Goal: Task Accomplishment & Management: Use online tool/utility

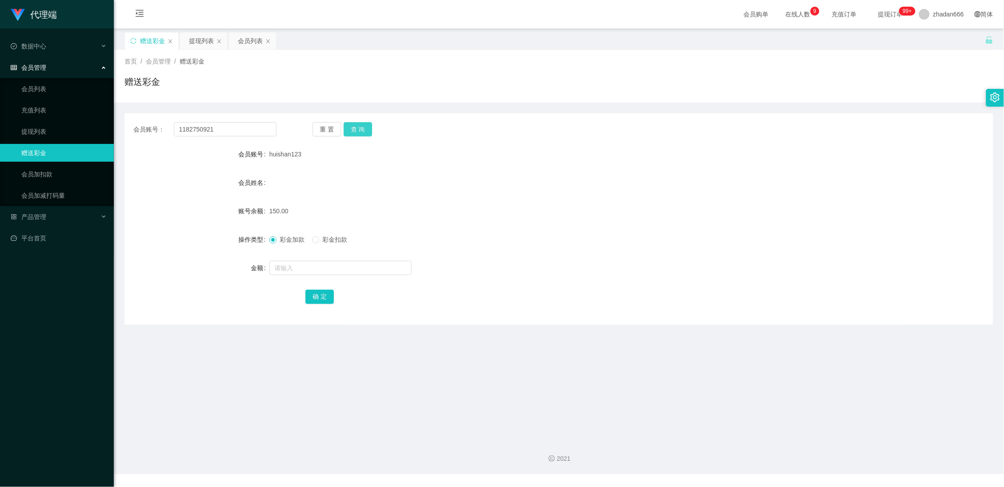
type input "1182750921"
click at [353, 134] on button "查 询" at bounding box center [358, 129] width 28 height 14
click at [197, 41] on div "提现列表" at bounding box center [201, 40] width 25 height 17
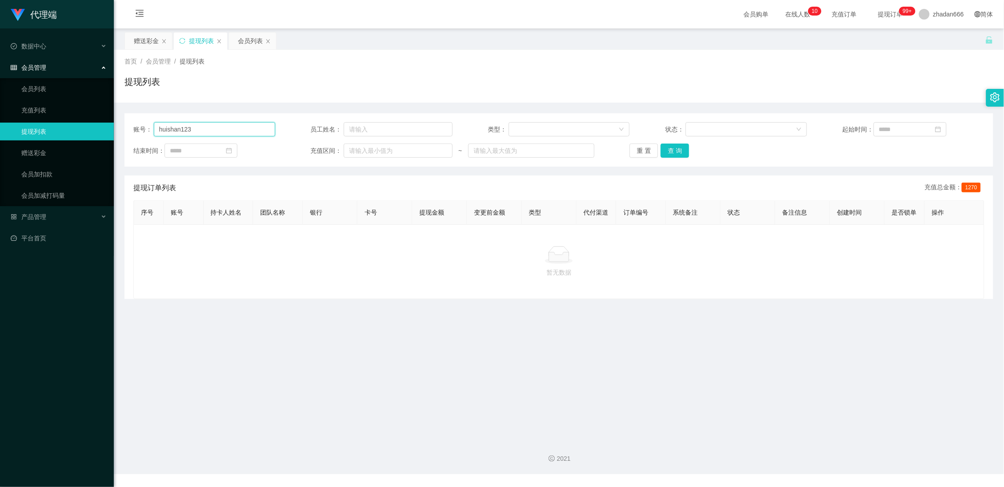
click at [197, 129] on input "huishan123" at bounding box center [214, 129] width 121 height 14
paste input "1182750921"
type input "1182750921"
click at [670, 153] on button "查 询" at bounding box center [675, 151] width 28 height 14
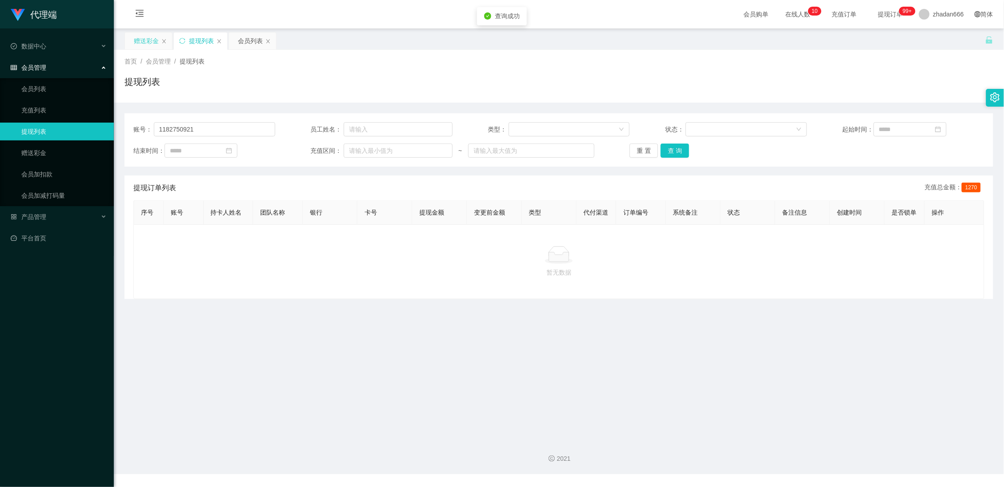
click at [140, 37] on div "赠送彩金" at bounding box center [146, 40] width 25 height 17
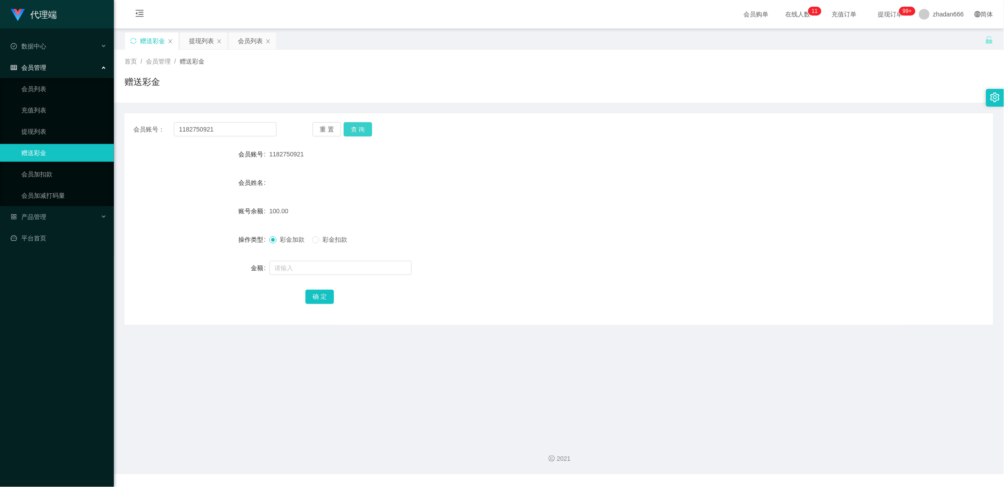
click at [358, 129] on button "查 询" at bounding box center [358, 129] width 28 height 14
click at [248, 40] on div "会员列表" at bounding box center [250, 40] width 25 height 17
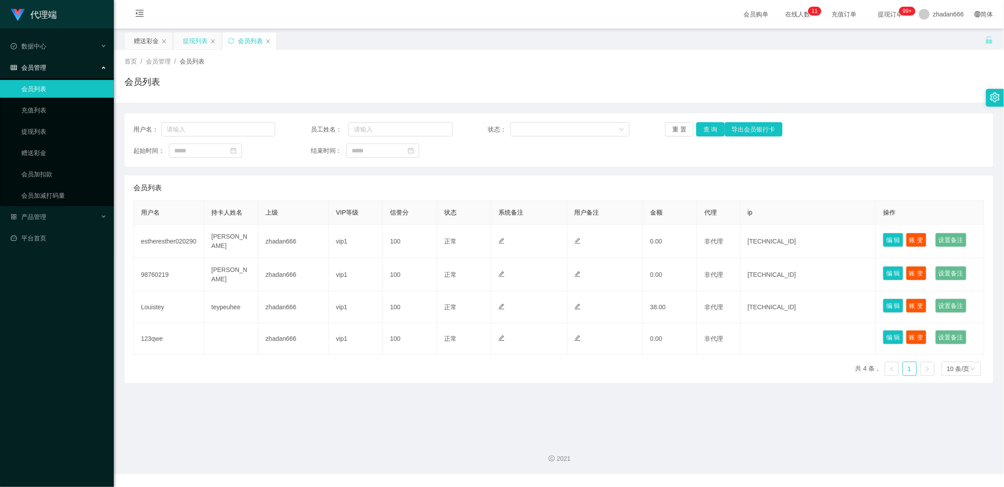
click at [199, 48] on div "提现列表" at bounding box center [195, 40] width 25 height 17
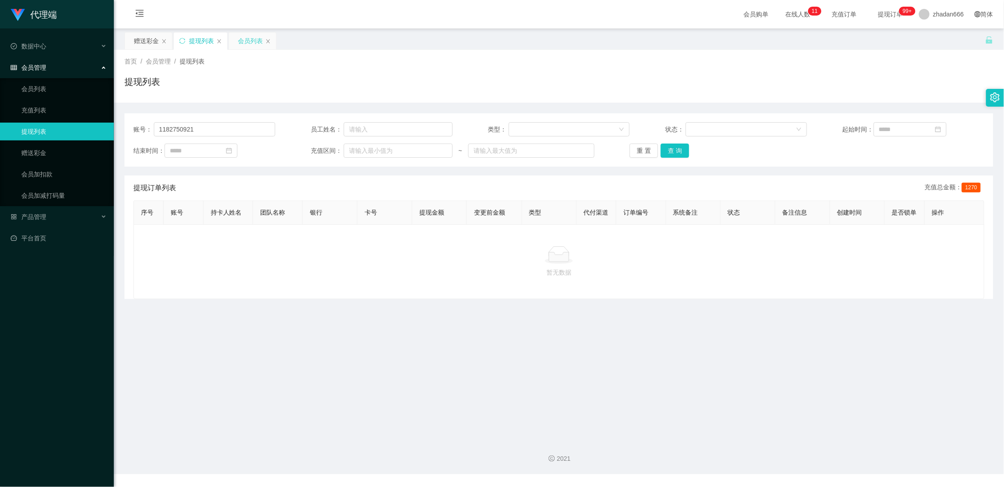
click at [252, 44] on div "会员列表" at bounding box center [250, 40] width 25 height 17
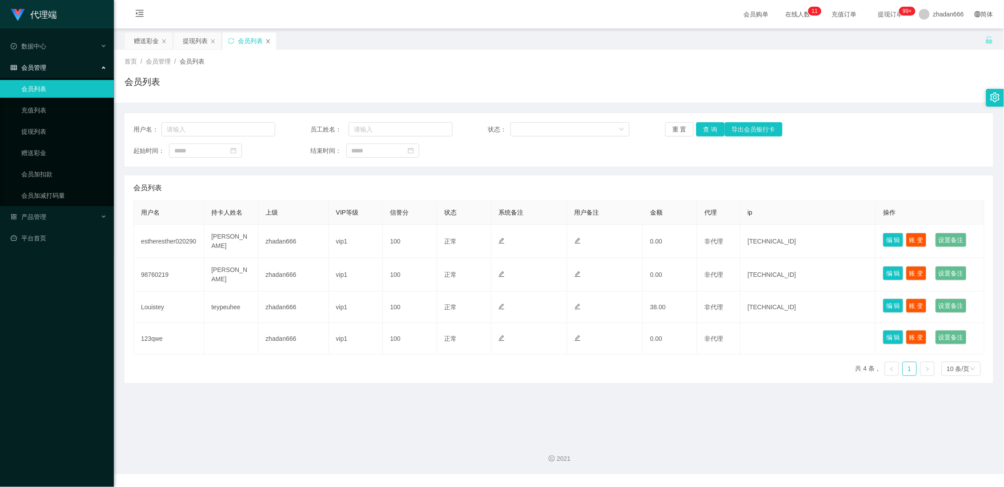
click at [268, 42] on icon "图标: close" at bounding box center [268, 41] width 5 height 5
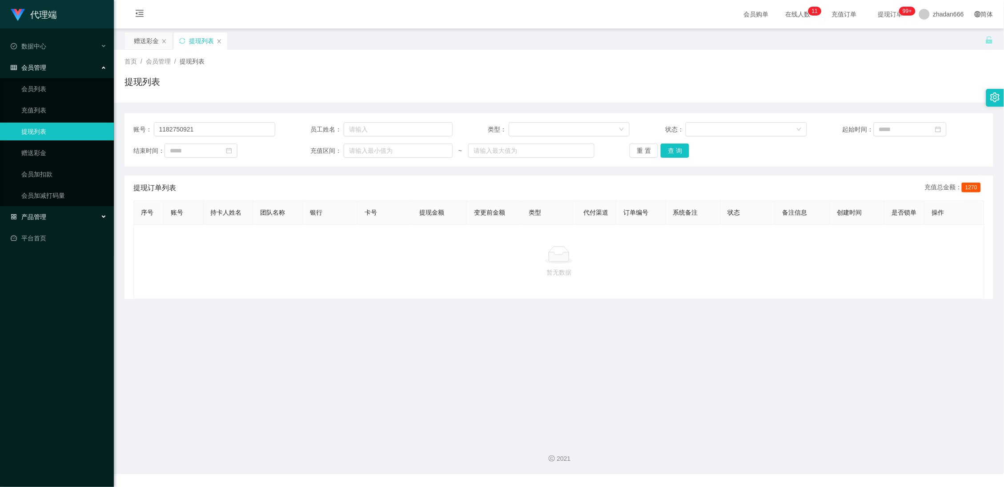
click at [36, 220] on span "产品管理" at bounding box center [29, 216] width 36 height 7
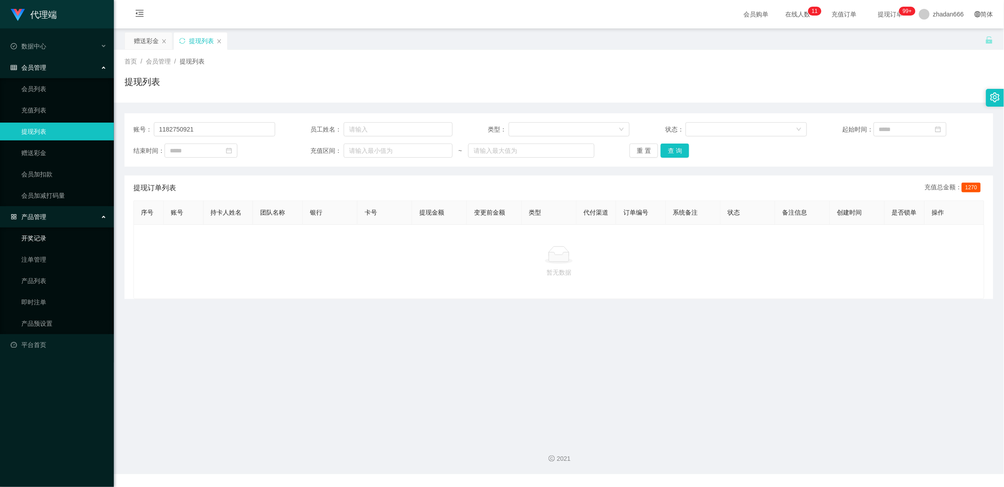
click at [43, 240] on link "开奖记录" at bounding box center [63, 238] width 85 height 18
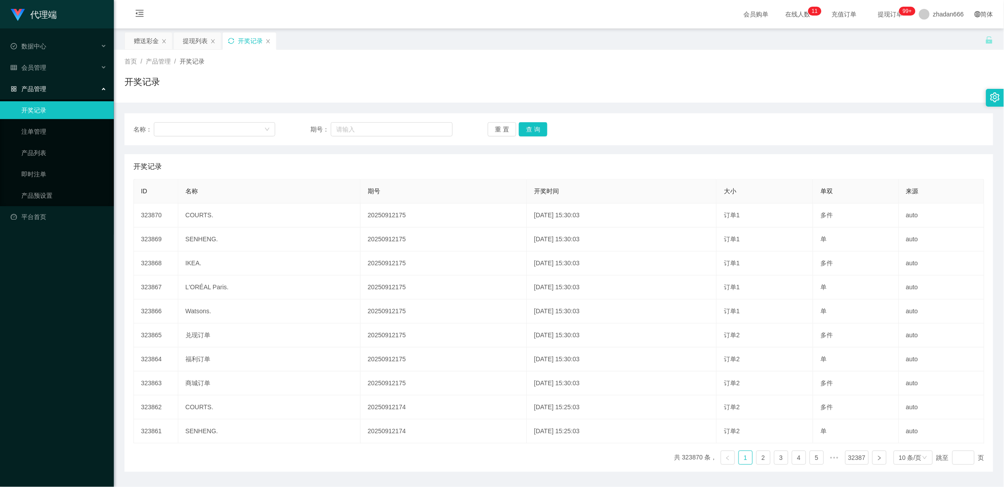
click at [233, 40] on icon "图标: sync" at bounding box center [231, 41] width 6 height 6
click at [141, 46] on div "赠送彩金" at bounding box center [146, 40] width 25 height 17
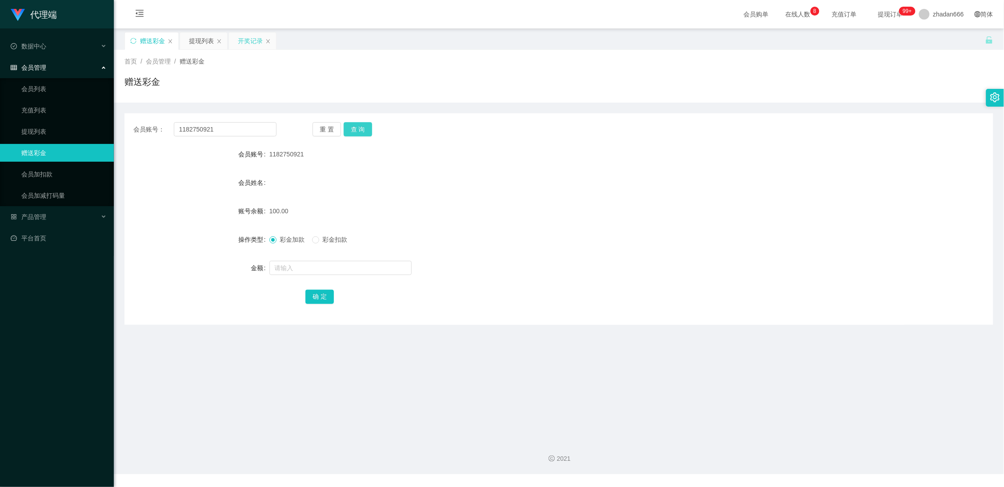
click at [355, 130] on button "查 询" at bounding box center [358, 129] width 28 height 14
drag, startPoint x: 364, startPoint y: 129, endPoint x: 362, endPoint y: 139, distance: 9.9
click at [365, 129] on button "查 询" at bounding box center [358, 129] width 28 height 14
click at [357, 134] on button "查 询" at bounding box center [358, 129] width 28 height 14
click at [319, 300] on button "确 定" at bounding box center [320, 297] width 28 height 14
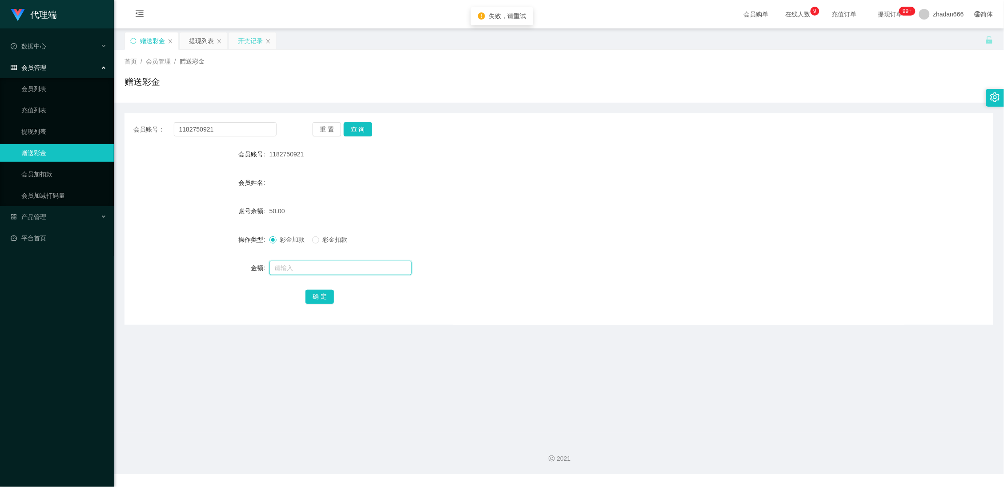
click at [308, 270] on input "text" at bounding box center [341, 268] width 142 height 14
type input "100"
click at [310, 298] on button "确 定" at bounding box center [320, 297] width 28 height 14
click at [319, 242] on span at bounding box center [315, 240] width 7 height 7
click at [307, 275] on input "text" at bounding box center [341, 268] width 142 height 14
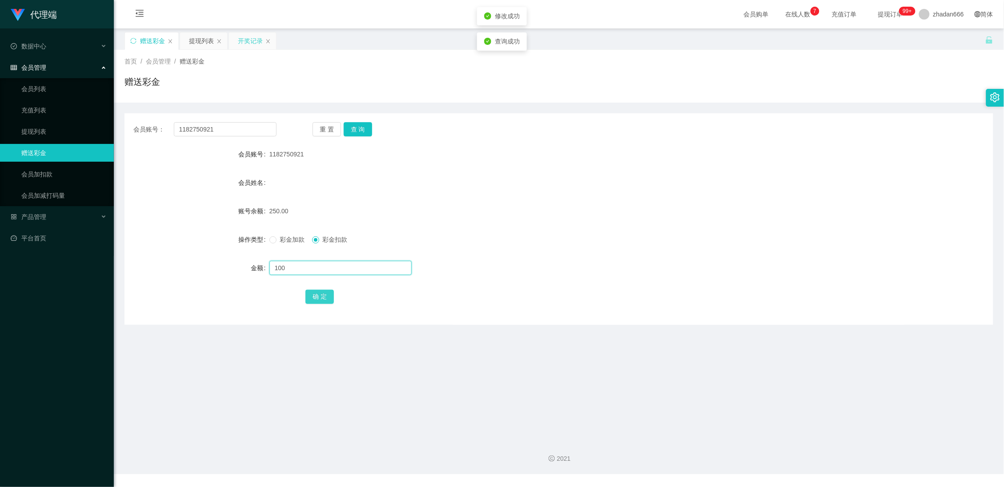
type input "100"
click at [318, 299] on button "确 定" at bounding box center [320, 297] width 28 height 14
click at [365, 127] on button "查 询" at bounding box center [358, 129] width 28 height 14
click at [351, 131] on button "查 询" at bounding box center [358, 129] width 28 height 14
click at [369, 129] on button "查 询" at bounding box center [358, 129] width 28 height 14
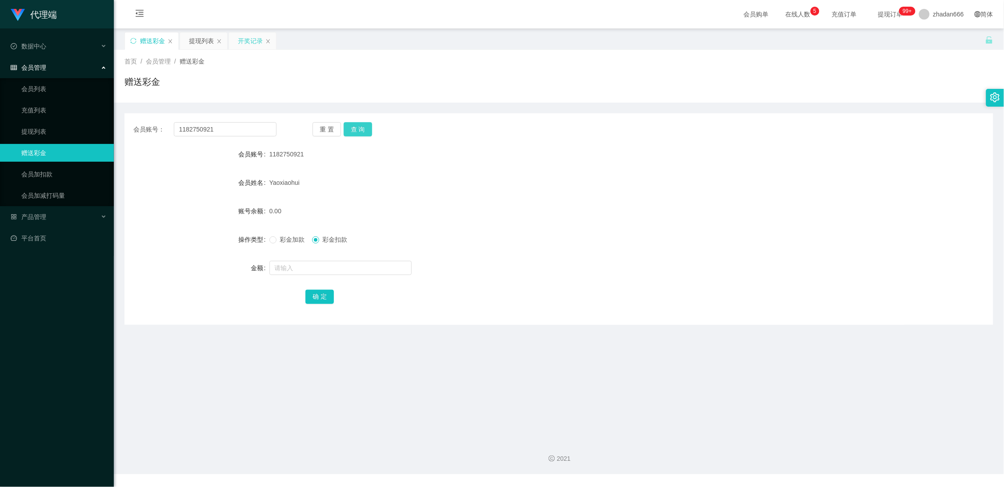
click at [362, 127] on button "查 询" at bounding box center [358, 129] width 28 height 14
click at [309, 269] on input "text" at bounding box center [341, 268] width 142 height 14
type input "200"
